Goal: Task Accomplishment & Management: Complete application form

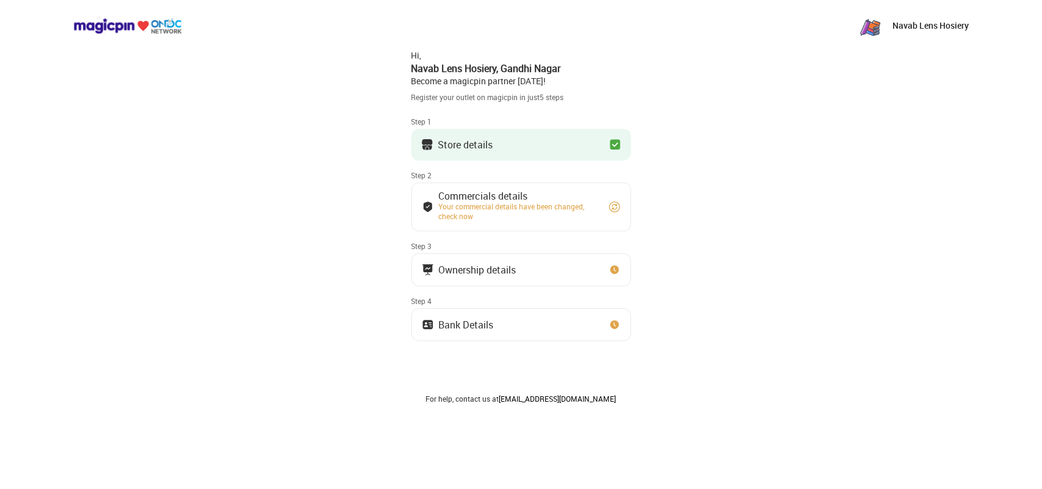
click at [526, 279] on button "Ownership details" at bounding box center [521, 269] width 220 height 33
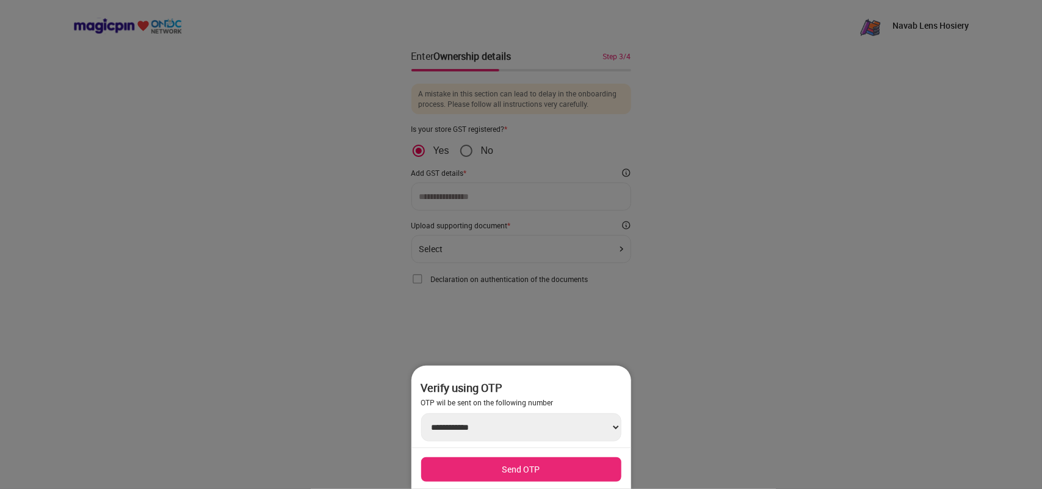
click at [650, 313] on div at bounding box center [521, 244] width 1042 height 489
click at [461, 314] on div at bounding box center [521, 244] width 1042 height 489
click at [652, 363] on div at bounding box center [521, 244] width 1042 height 489
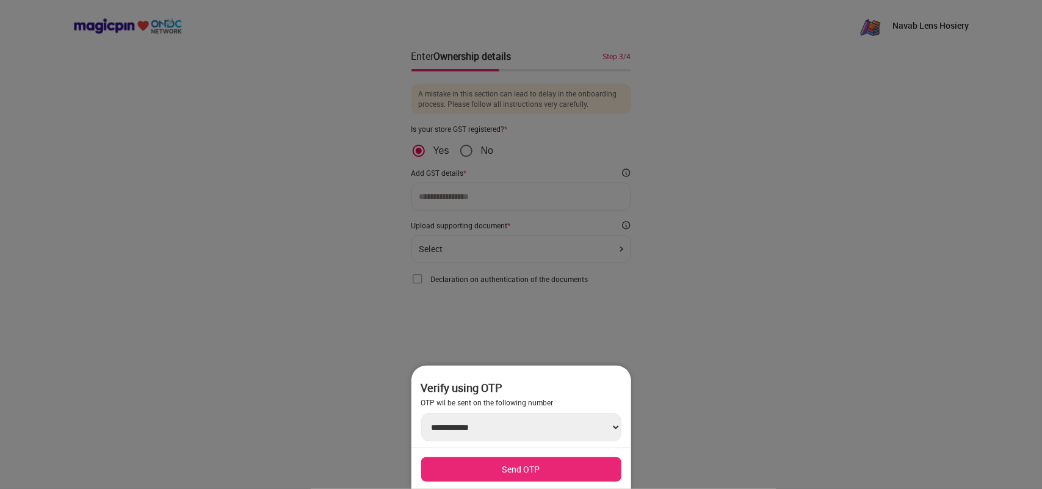
click at [618, 422] on select "**********" at bounding box center [521, 427] width 200 height 28
click at [702, 336] on div at bounding box center [521, 244] width 1042 height 489
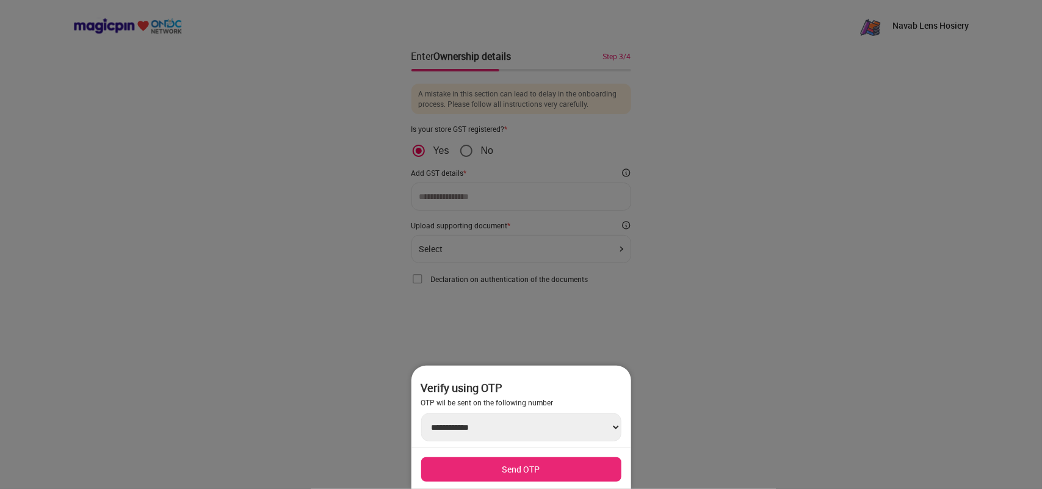
click at [702, 336] on div at bounding box center [521, 244] width 1042 height 489
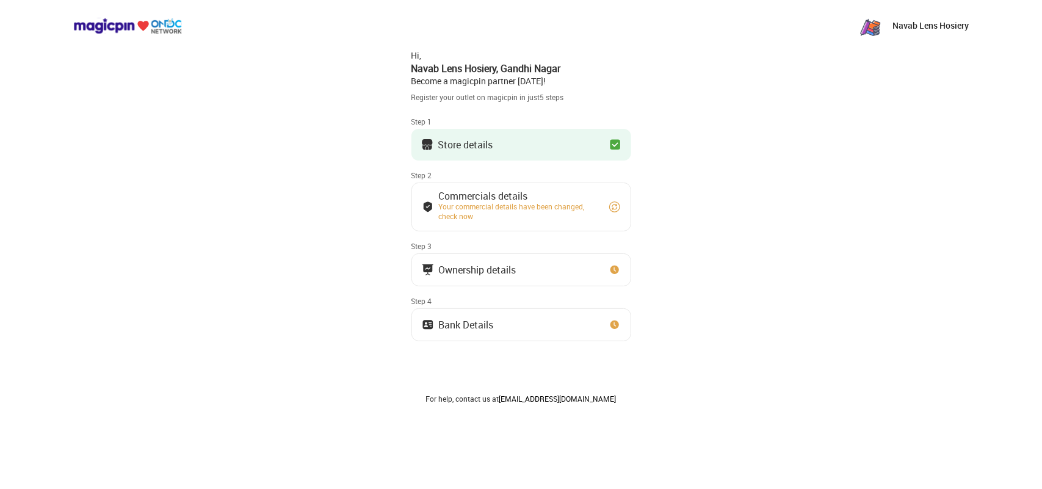
click at [546, 151] on button "Store details" at bounding box center [521, 145] width 220 height 32
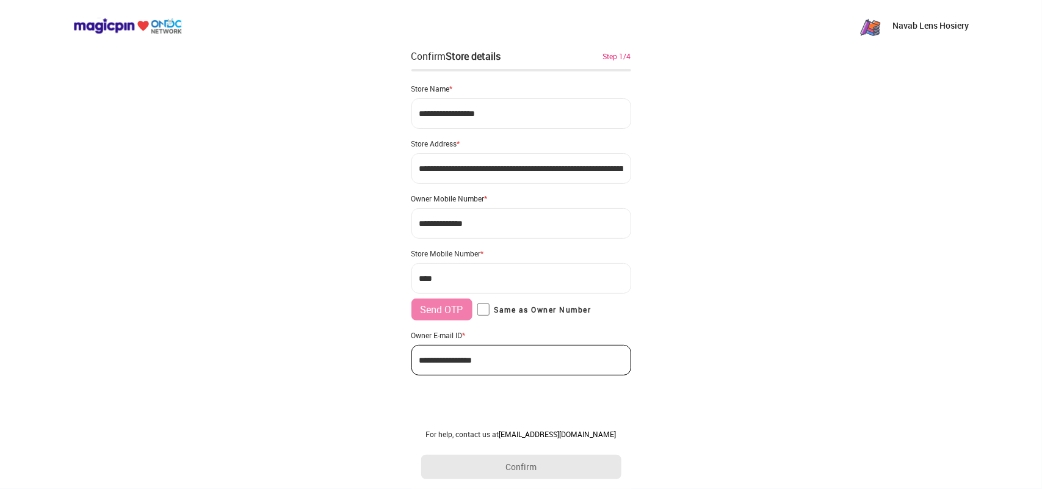
type input "**********"
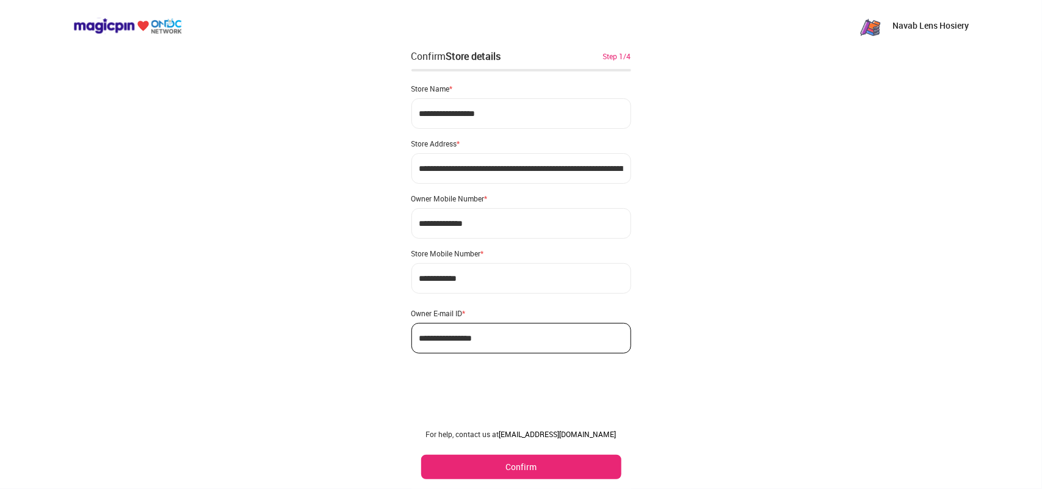
click at [560, 465] on button "Confirm" at bounding box center [521, 467] width 200 height 24
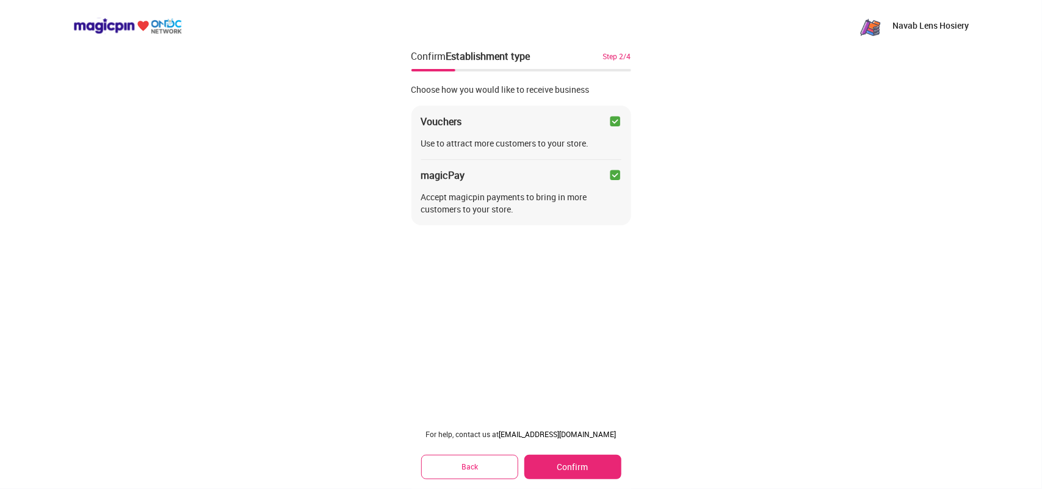
click at [555, 471] on button "Confirm" at bounding box center [572, 467] width 96 height 24
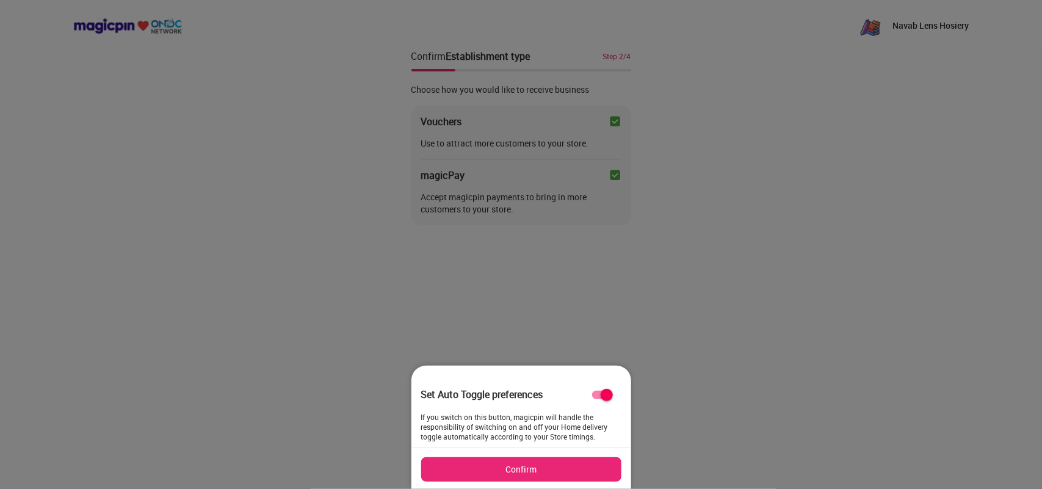
click at [554, 465] on button "Confirm" at bounding box center [521, 469] width 200 height 24
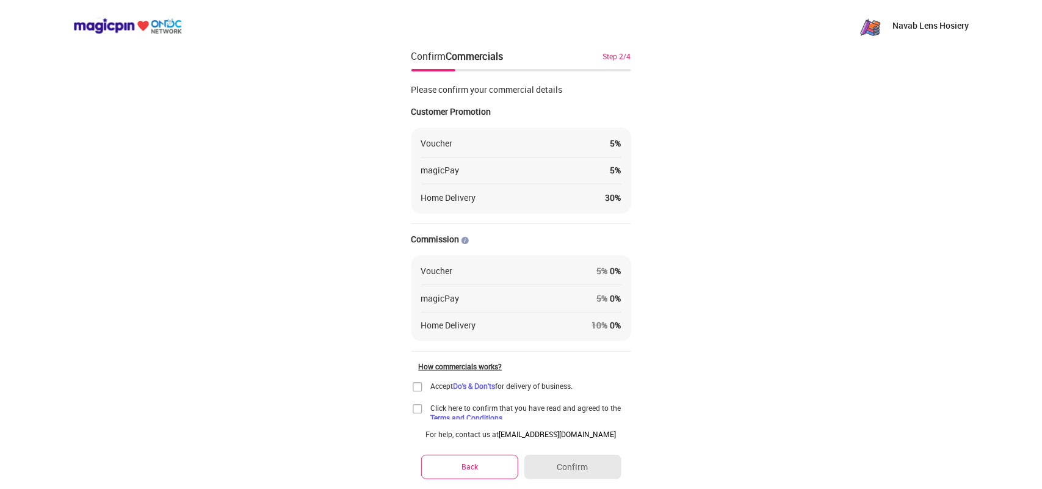
click at [421, 386] on img at bounding box center [417, 387] width 12 height 12
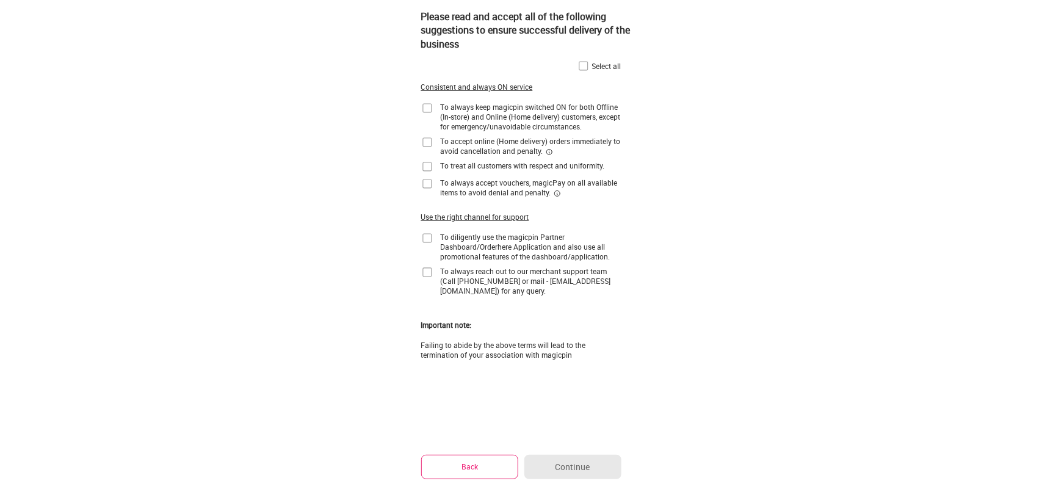
click at [483, 465] on button "Back" at bounding box center [470, 467] width 98 height 24
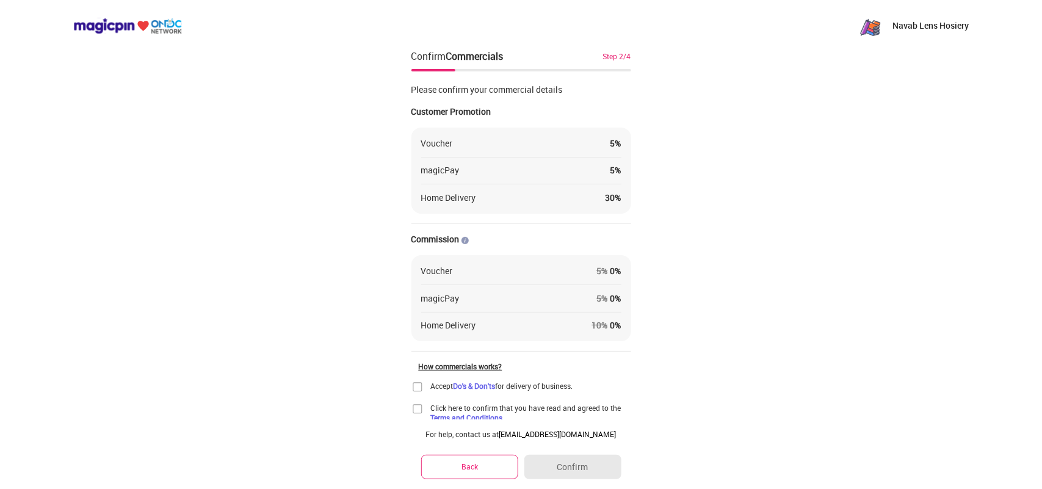
click at [418, 389] on img at bounding box center [417, 387] width 12 height 12
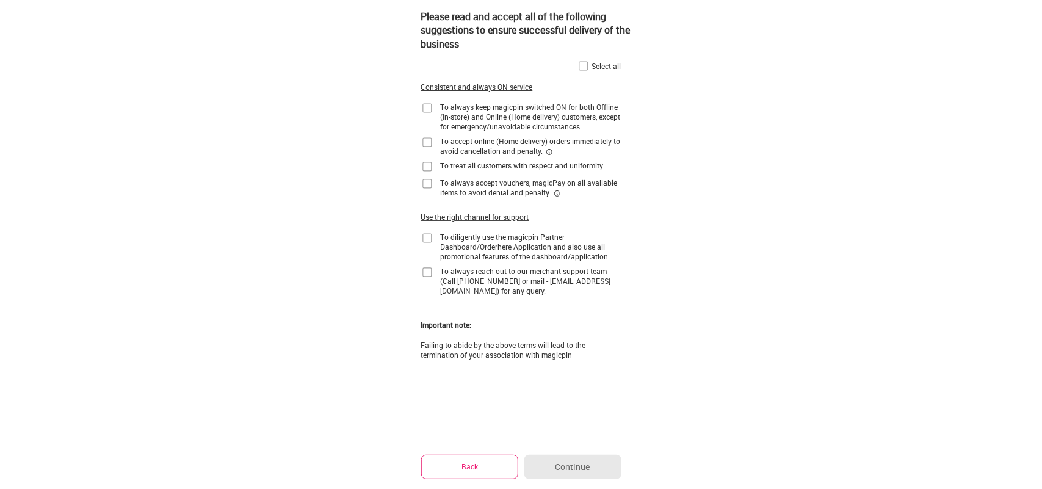
click at [581, 62] on img at bounding box center [583, 66] width 12 height 12
click at [614, 462] on button "Continue" at bounding box center [572, 467] width 96 height 24
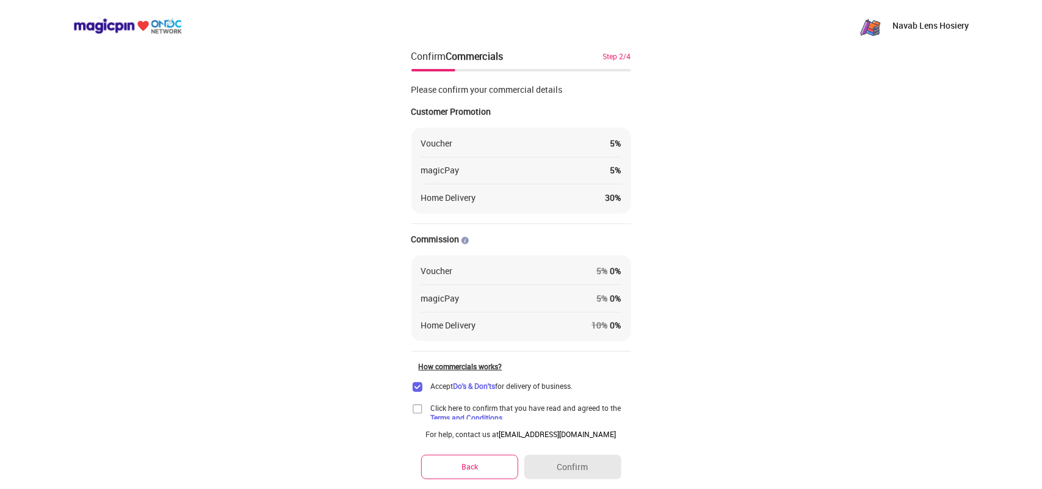
click at [416, 415] on div "Click here to confirm that you have read and agreed to the Terms and Conditions." at bounding box center [521, 413] width 220 height 20
click at [416, 412] on img at bounding box center [417, 409] width 12 height 12
click at [581, 469] on button "Confirm" at bounding box center [572, 467] width 96 height 24
